Goal: Information Seeking & Learning: Check status

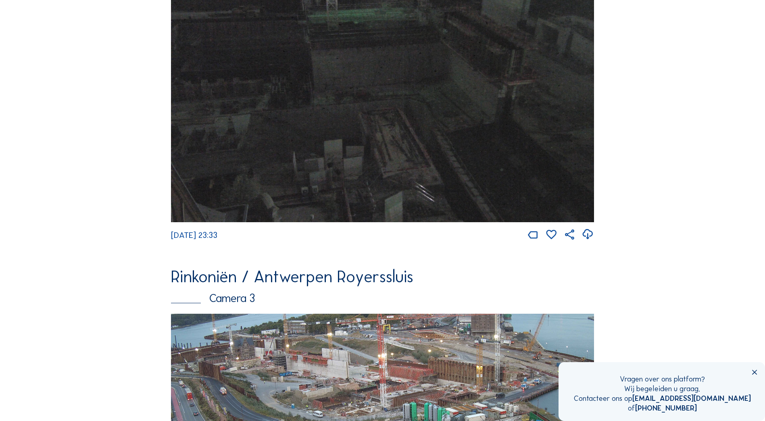
scroll to position [1100, 0]
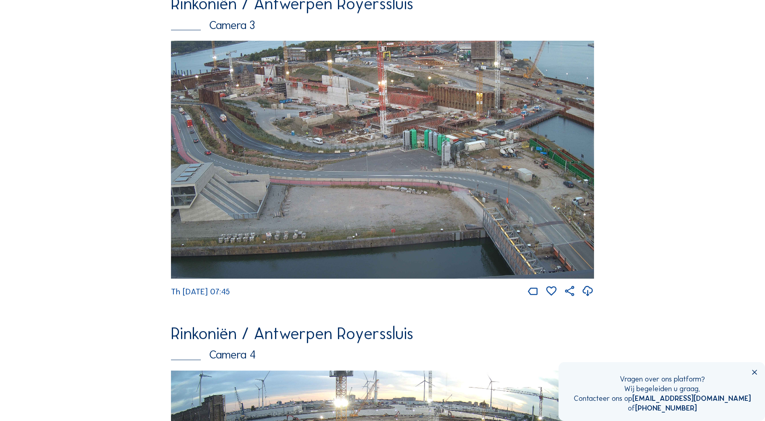
click at [398, 152] on img at bounding box center [382, 160] width 423 height 238
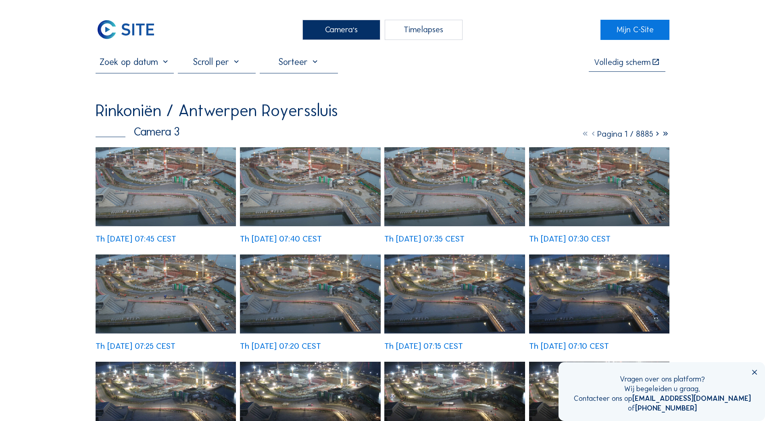
click at [581, 135] on icon at bounding box center [585, 134] width 8 height 10
click at [590, 136] on icon at bounding box center [593, 134] width 8 height 10
click at [166, 65] on input "text" at bounding box center [135, 61] width 78 height 11
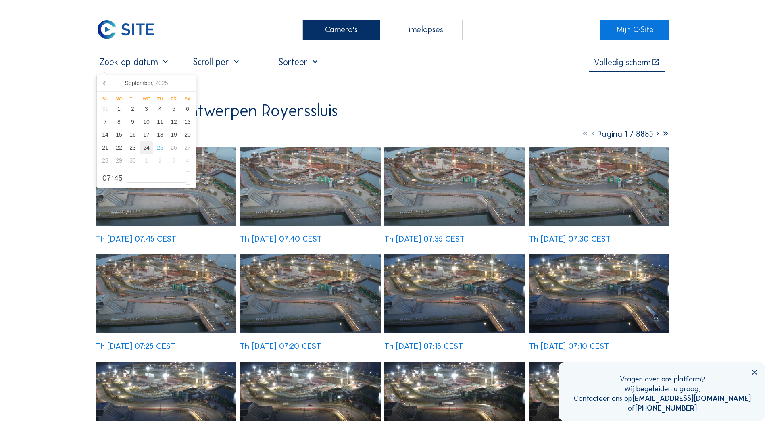
click at [147, 148] on div "24" at bounding box center [147, 147] width 14 height 13
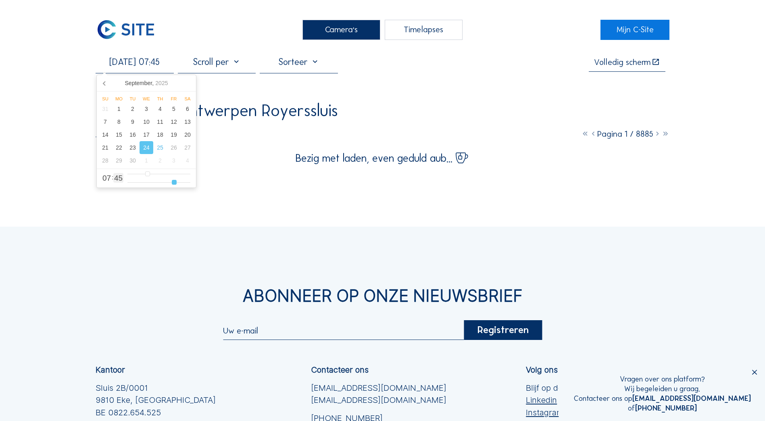
type input "[DATE] 07:44"
type input "44"
type input "[DATE] 07:45"
type input "45"
type input "[DATE] 07:46"
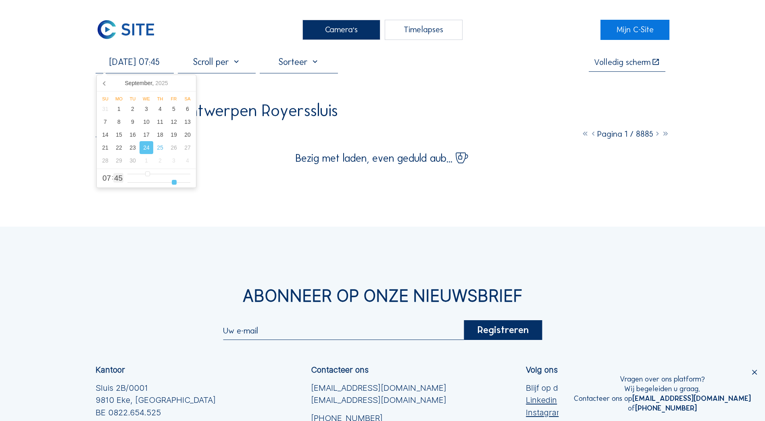
type input "46"
type input "[DATE] 07:47"
type input "47"
type input "[DATE] 07:48"
type input "48"
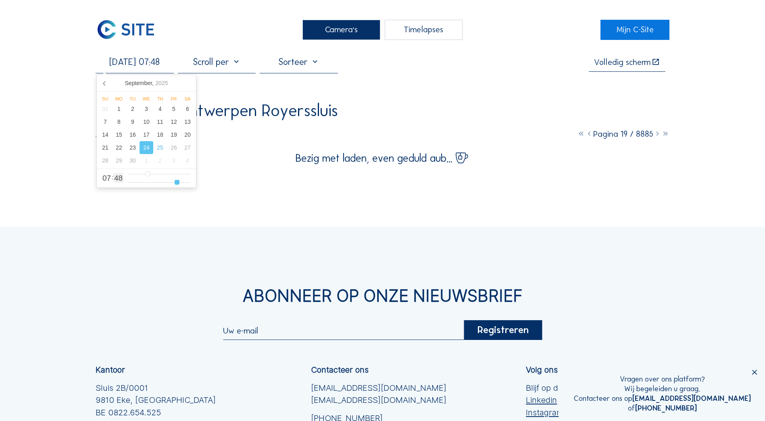
type input "[DATE] 07:49"
type input "49"
type input "[DATE] 07:50"
type input "50"
type input "[DATE] 07:51"
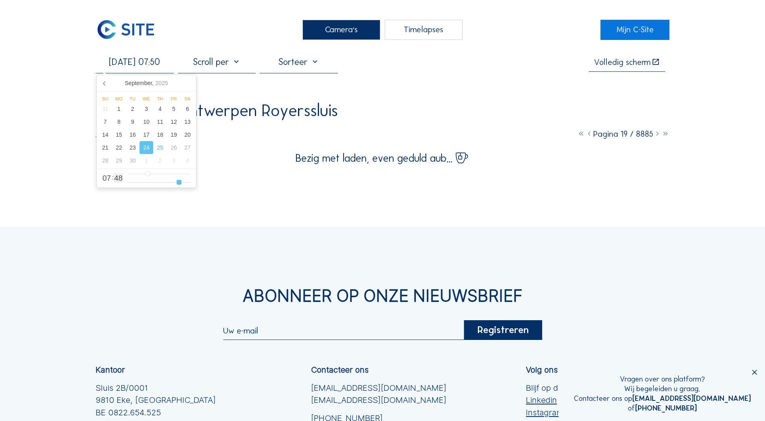
type input "51"
type input "[DATE] 07:52"
type input "52"
type input "[DATE] 07:53"
type input "53"
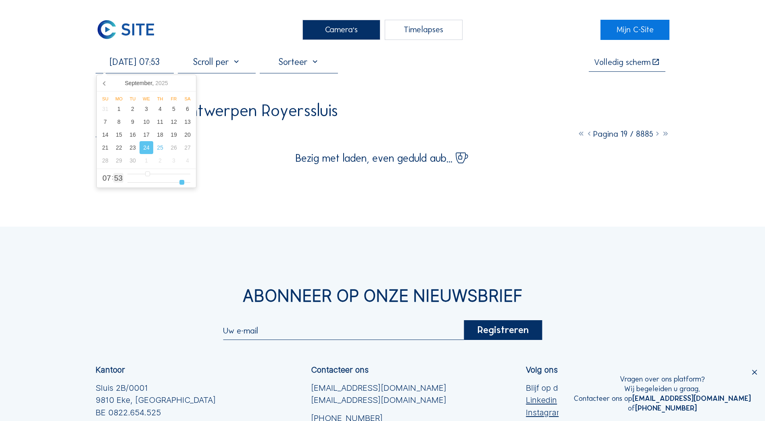
type input "[DATE] 07:55"
type input "55"
type input "[DATE] 07:57"
type input "57"
type input "[DATE] 07:59"
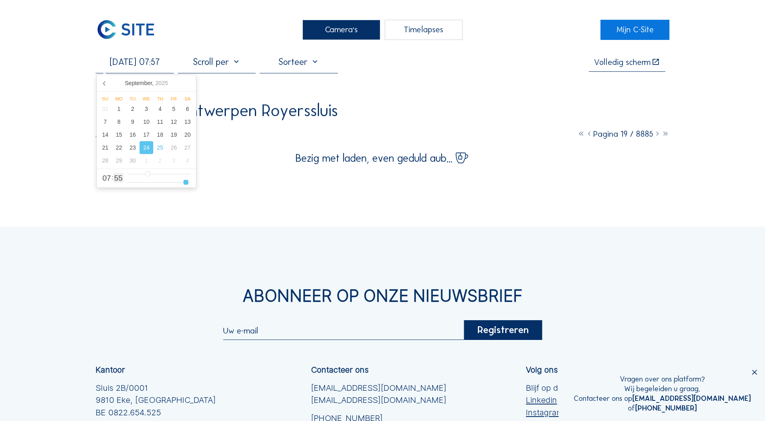
type input "59"
type input "[DATE] 07:58"
type input "58"
type input "[DATE] 07:57"
type input "57"
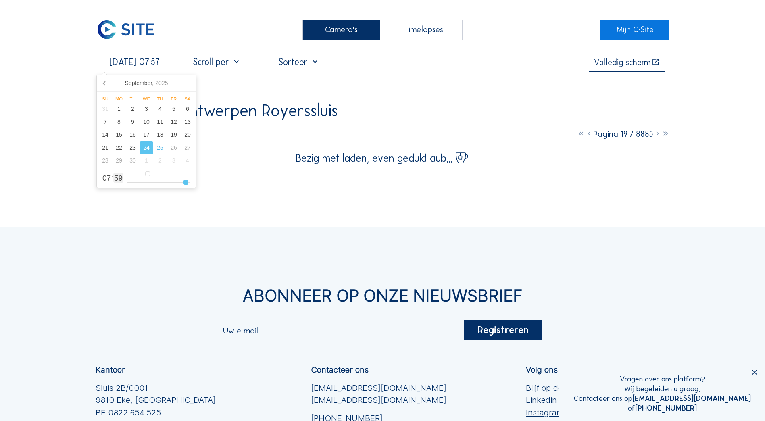
type input "[DATE] 07:56"
type input "56"
type input "[DATE] 07:55"
type input "55"
type input "[DATE] 07:54"
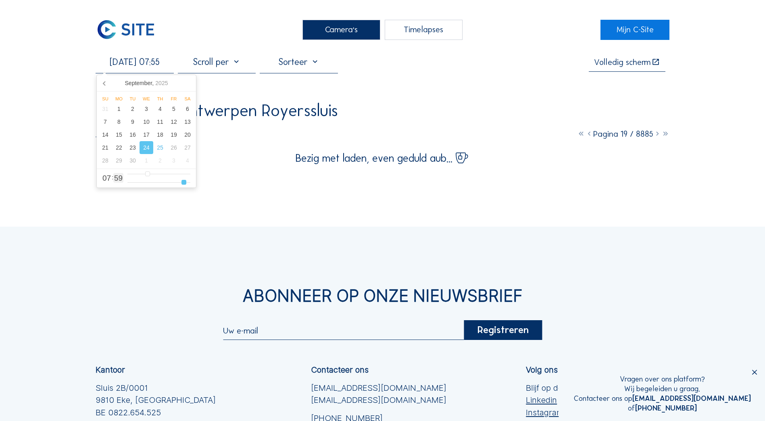
type input "54"
type input "[DATE] 07:53"
type input "53"
type input "[DATE] 07:52"
type input "52"
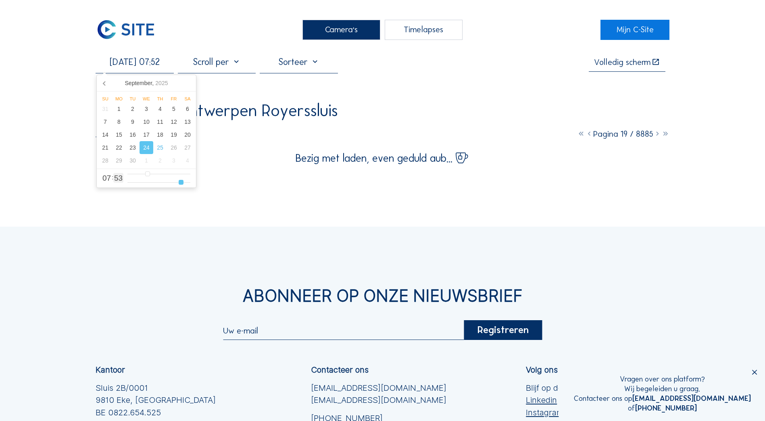
type input "[DATE] 07:51"
type input "51"
type input "[DATE] 07:50"
drag, startPoint x: 173, startPoint y: 184, endPoint x: 179, endPoint y: 181, distance: 7.4
type input "50"
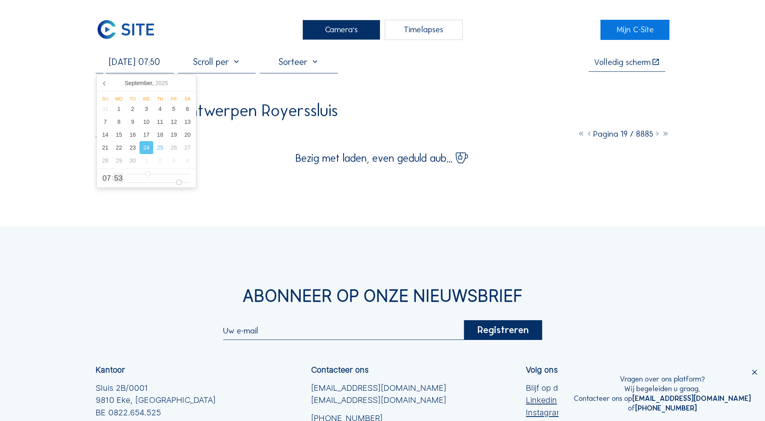
click at [179, 181] on input "range" at bounding box center [158, 182] width 63 height 7
type input "[DATE] 08:50"
type input "8"
type input "[DATE] 09:50"
type input "9"
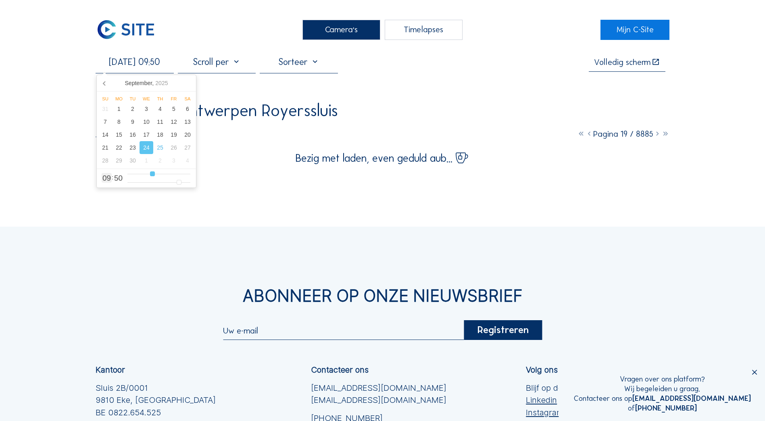
type input "[DATE] 10:50"
type input "10"
type input "[DATE] 11:50"
type input "11"
type input "[DATE] 10:50"
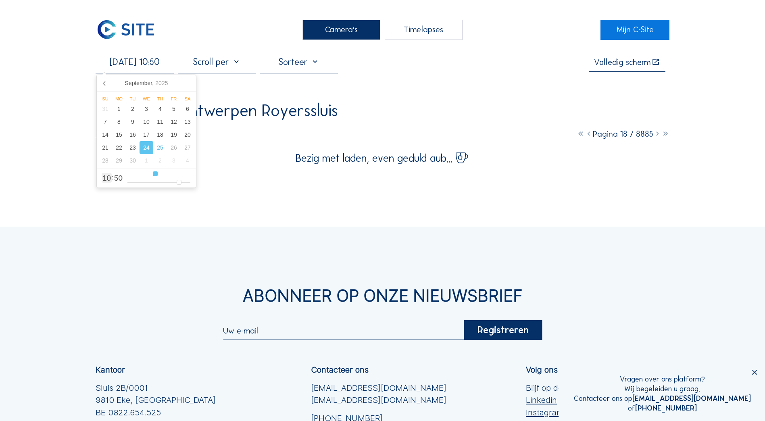
drag, startPoint x: 146, startPoint y: 175, endPoint x: 156, endPoint y: 177, distance: 10.0
type input "10"
click at [156, 177] on input "range" at bounding box center [158, 174] width 63 height 7
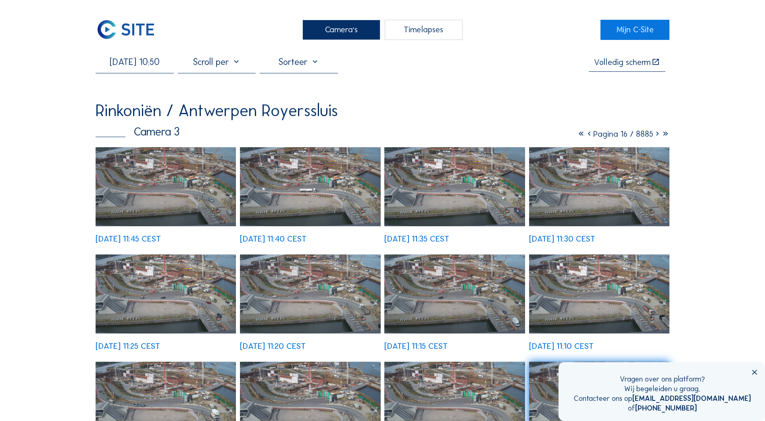
click at [476, 188] on img at bounding box center [454, 186] width 140 height 79
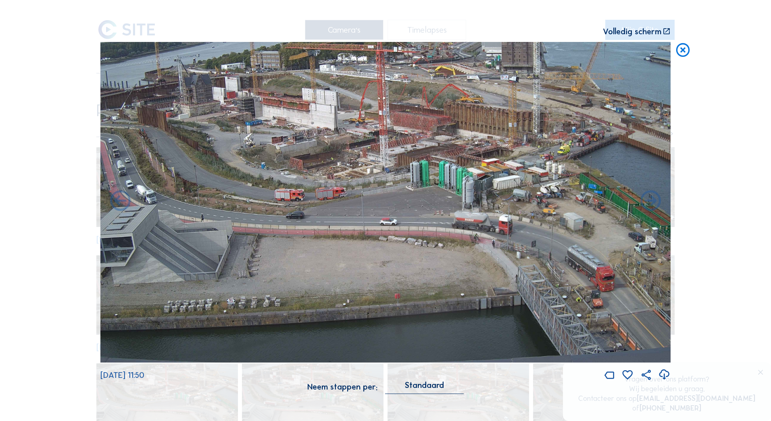
click at [526, 114] on img at bounding box center [385, 202] width 570 height 321
click at [683, 52] on icon at bounding box center [683, 50] width 17 height 17
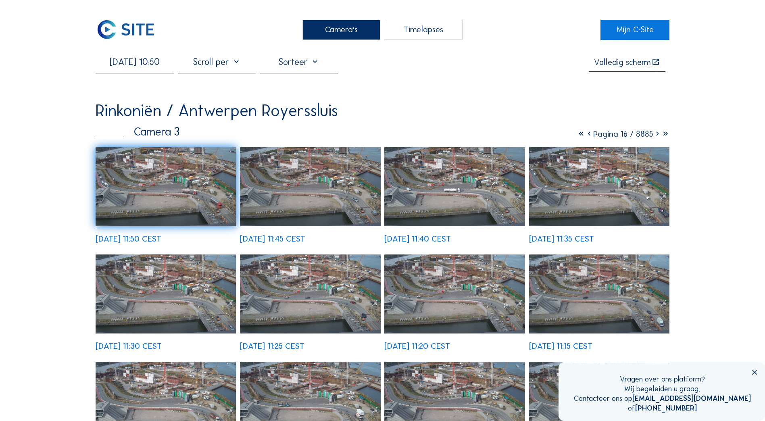
click at [585, 136] on icon at bounding box center [589, 134] width 8 height 10
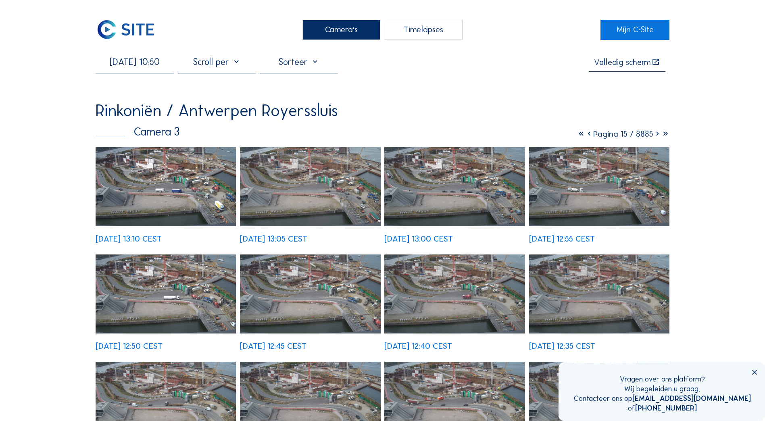
click at [657, 136] on icon at bounding box center [657, 134] width 8 height 10
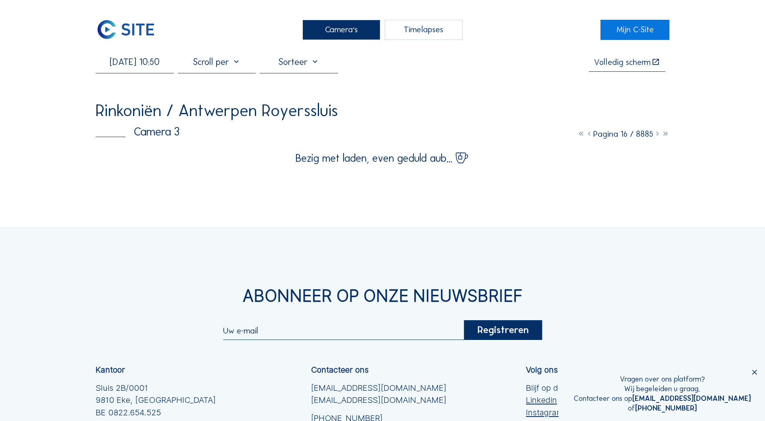
click at [657, 136] on icon at bounding box center [657, 134] width 8 height 10
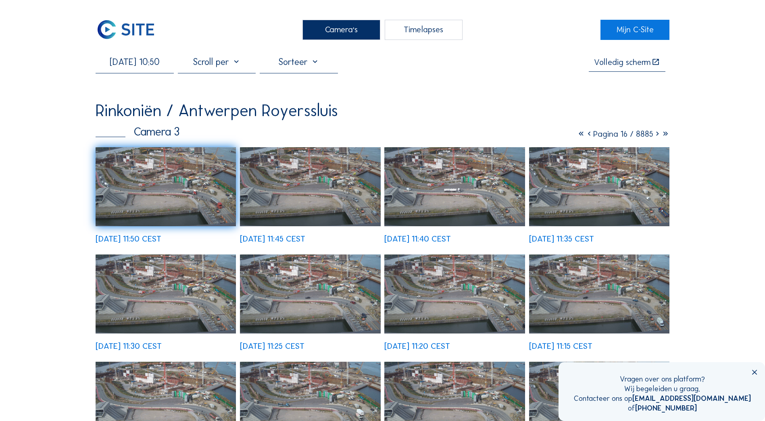
click at [657, 136] on icon at bounding box center [657, 134] width 8 height 10
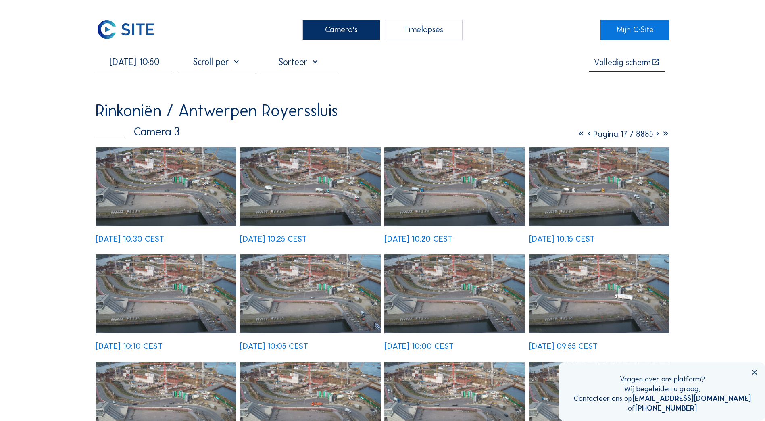
click at [656, 134] on icon at bounding box center [657, 134] width 8 height 10
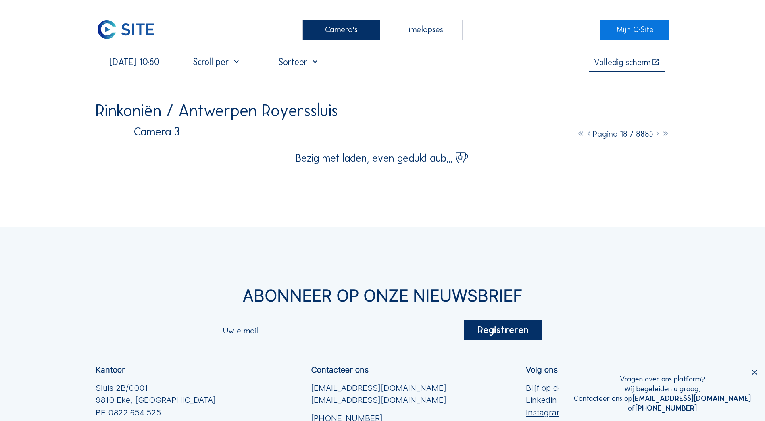
click at [585, 136] on icon at bounding box center [589, 134] width 8 height 10
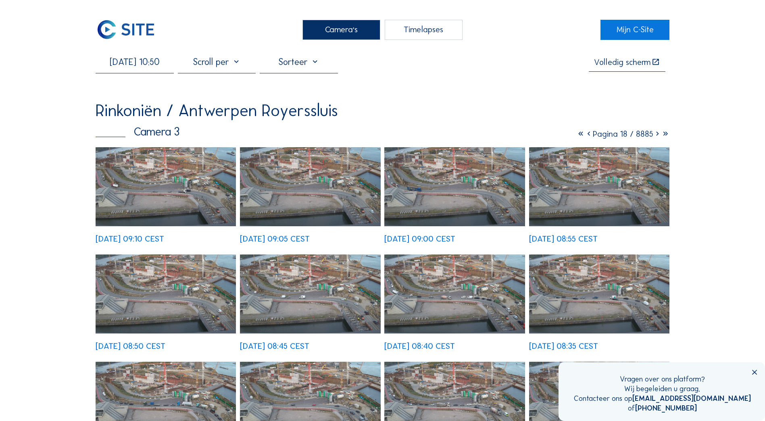
click at [585, 136] on icon at bounding box center [589, 134] width 8 height 10
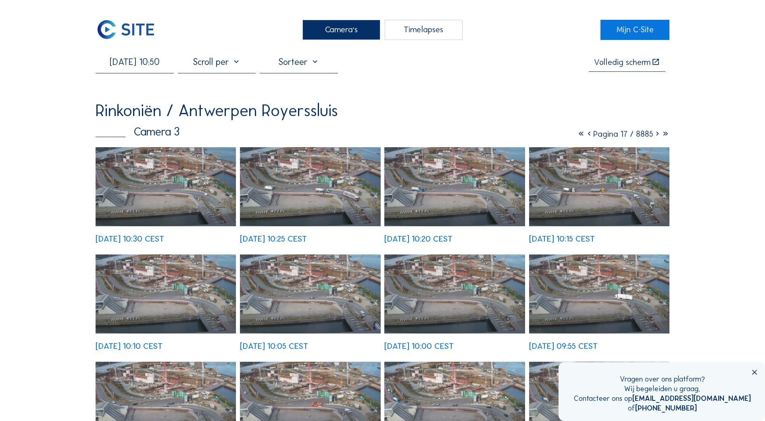
click at [586, 134] on icon at bounding box center [589, 134] width 8 height 10
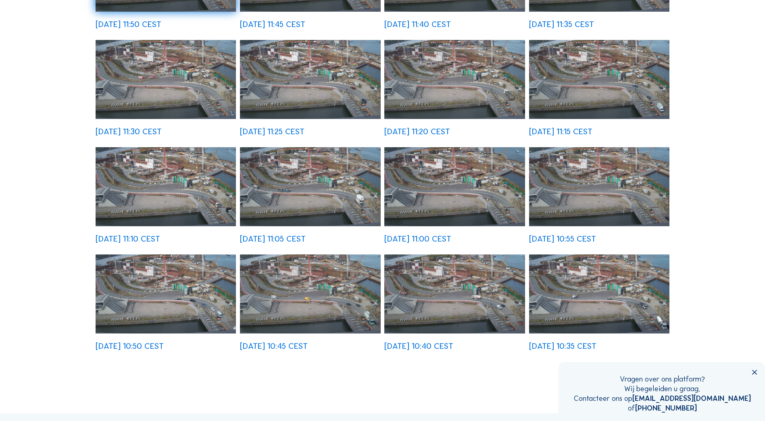
scroll to position [161, 0]
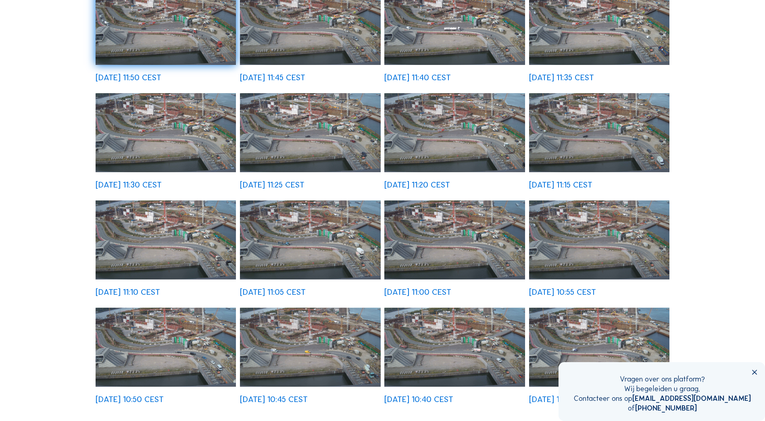
click at [200, 242] on img at bounding box center [166, 239] width 140 height 79
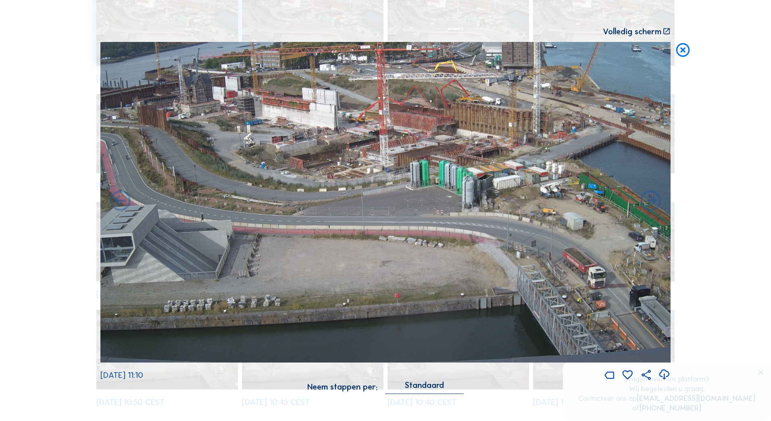
click at [681, 51] on icon at bounding box center [683, 50] width 17 height 17
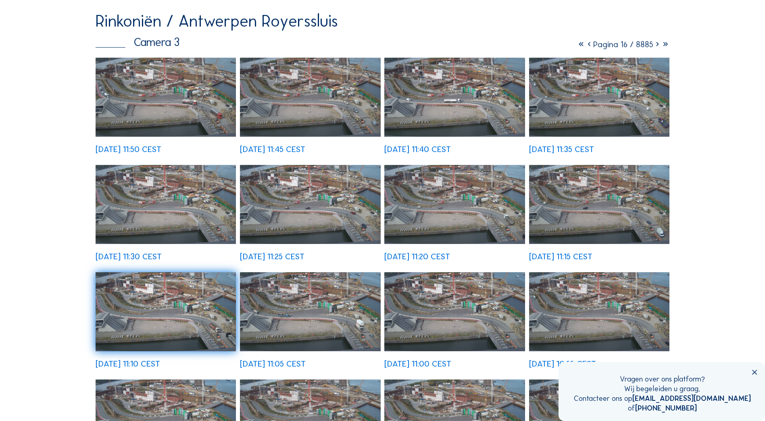
scroll to position [81, 0]
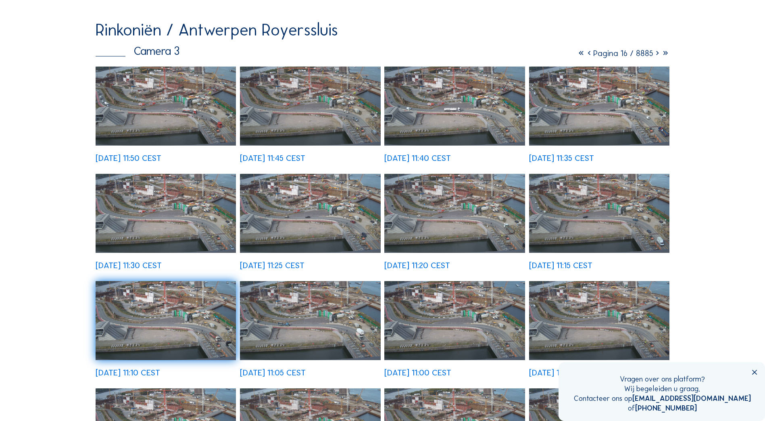
click at [630, 206] on img at bounding box center [599, 213] width 140 height 79
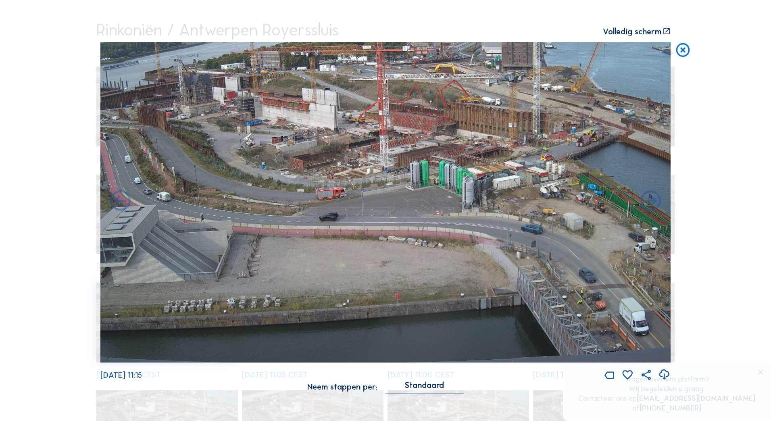
click at [681, 50] on icon at bounding box center [683, 50] width 17 height 17
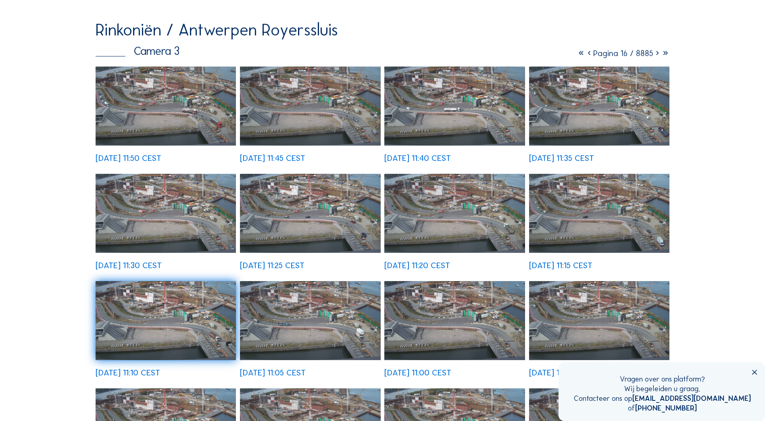
click at [202, 321] on img at bounding box center [166, 320] width 140 height 79
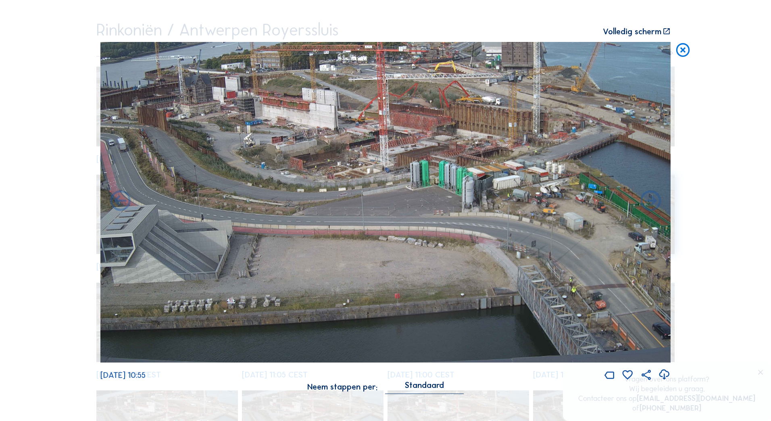
click at [681, 51] on icon at bounding box center [683, 50] width 17 height 17
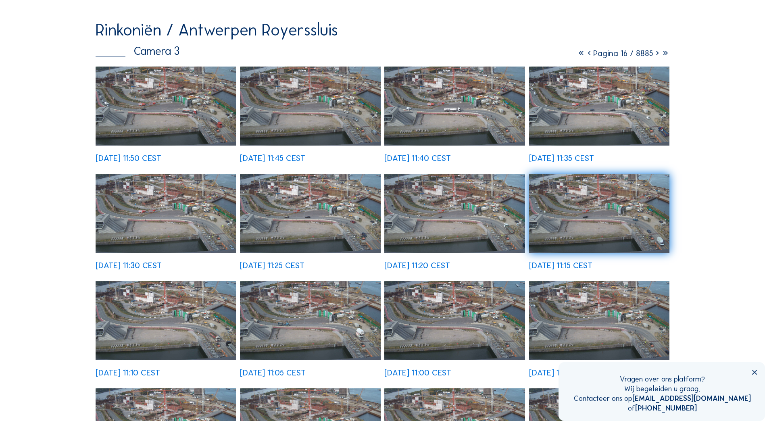
click at [583, 225] on img at bounding box center [599, 213] width 140 height 79
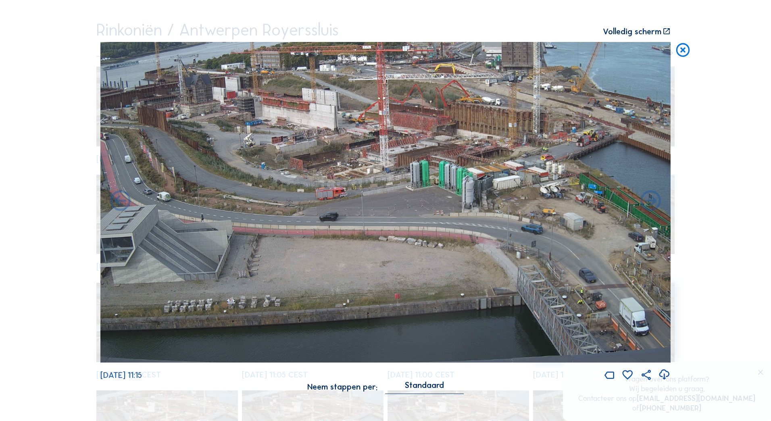
click at [529, 159] on img at bounding box center [385, 202] width 570 height 321
click at [665, 375] on icon at bounding box center [664, 374] width 13 height 15
click at [686, 51] on icon at bounding box center [683, 50] width 17 height 17
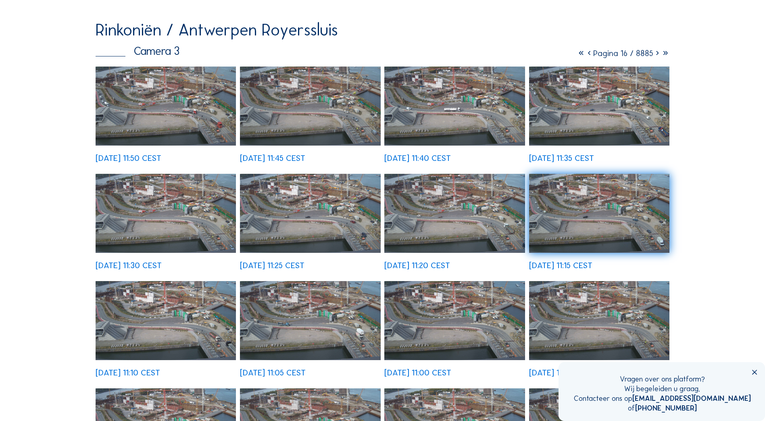
click at [585, 54] on icon at bounding box center [589, 53] width 8 height 10
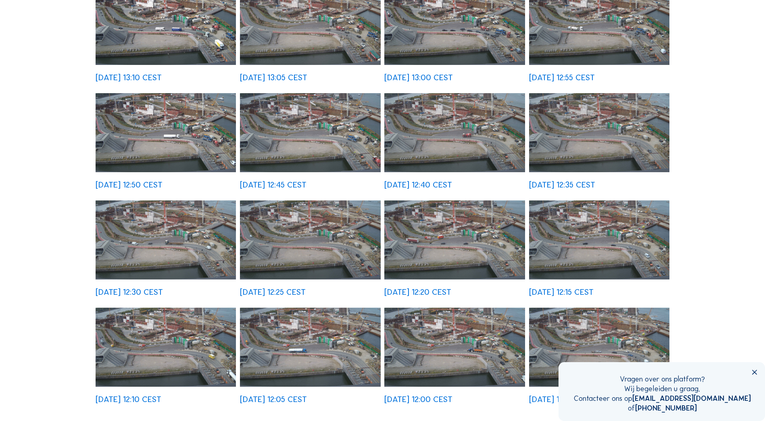
scroll to position [202, 0]
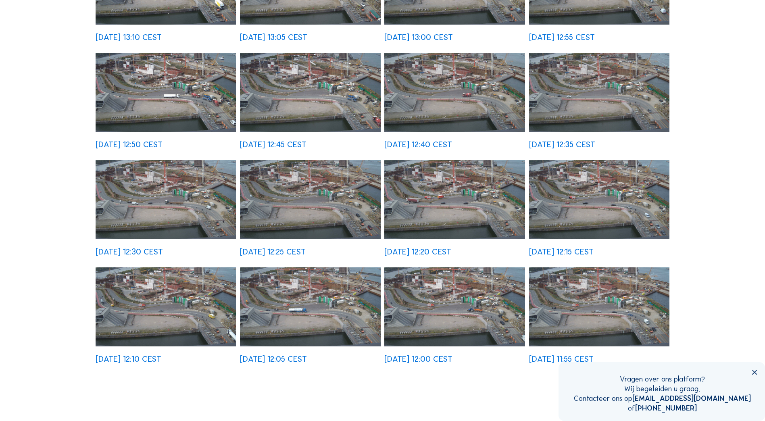
click at [616, 189] on img at bounding box center [599, 199] width 140 height 79
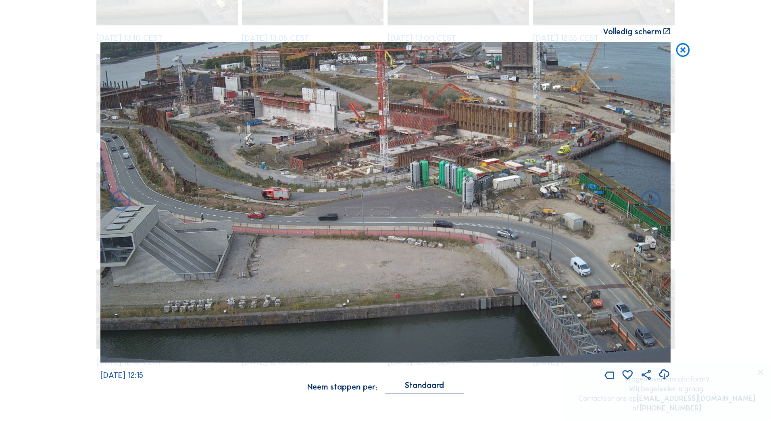
click at [682, 52] on icon at bounding box center [683, 50] width 17 height 17
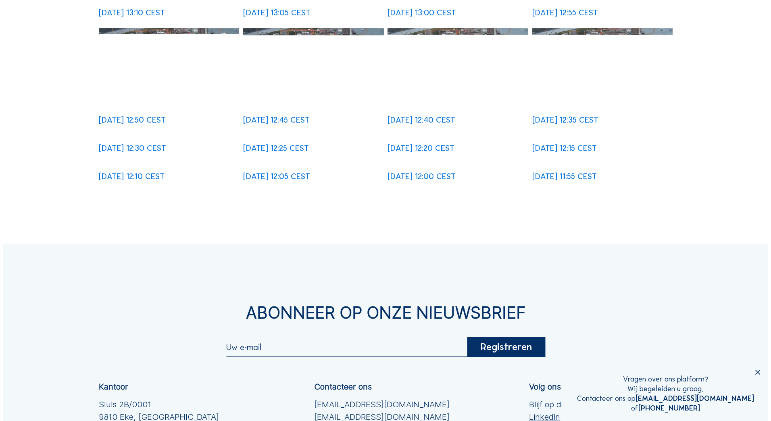
scroll to position [242, 0]
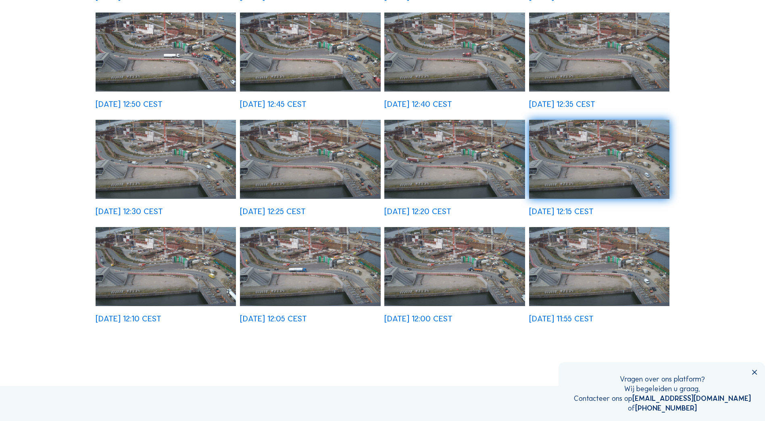
click at [217, 260] on img at bounding box center [166, 266] width 140 height 79
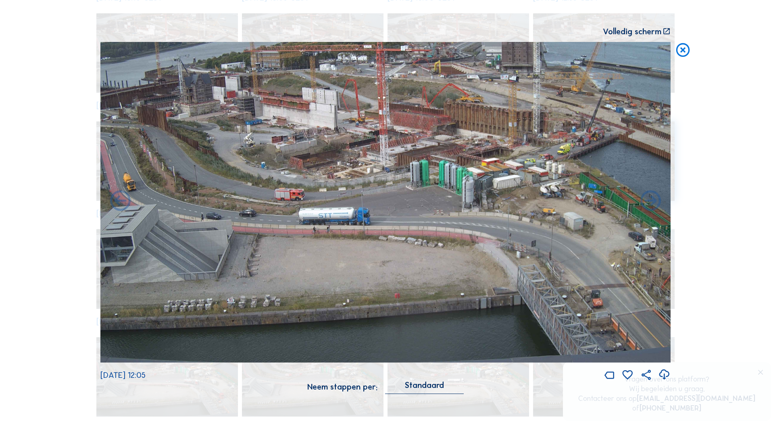
click at [665, 378] on icon at bounding box center [664, 374] width 13 height 15
click at [664, 378] on icon at bounding box center [664, 374] width 13 height 15
